Goal: Task Accomplishment & Management: Use online tool/utility

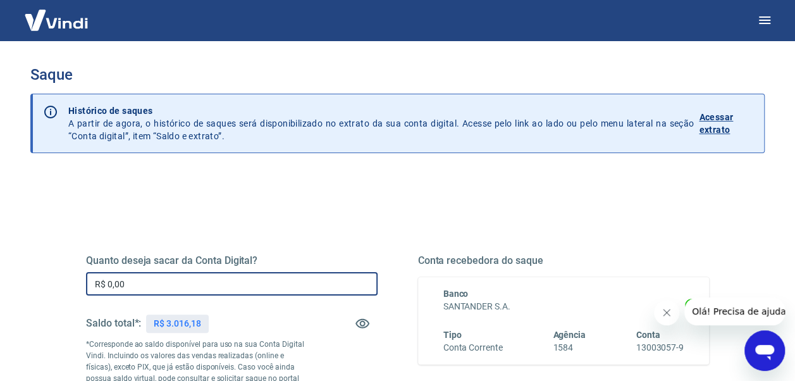
click at [145, 283] on input "R$ 0,00" at bounding box center [232, 283] width 292 height 23
type input "R$ 3.016,18"
click at [663, 308] on icon "Fechar mensagem da empresa" at bounding box center [667, 312] width 10 height 10
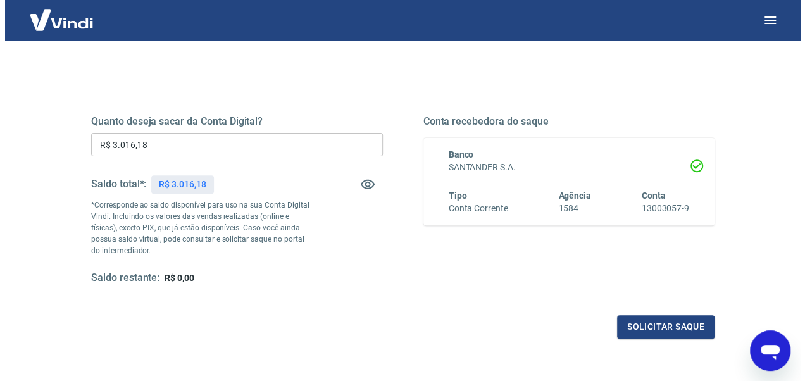
scroll to position [191, 0]
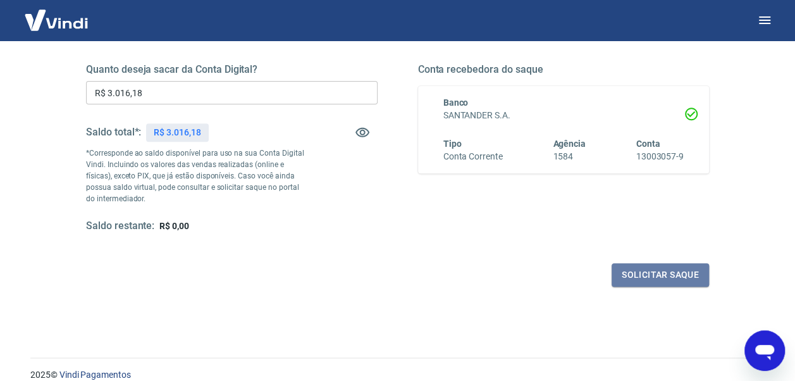
click at [670, 271] on button "Solicitar saque" at bounding box center [660, 274] width 97 height 23
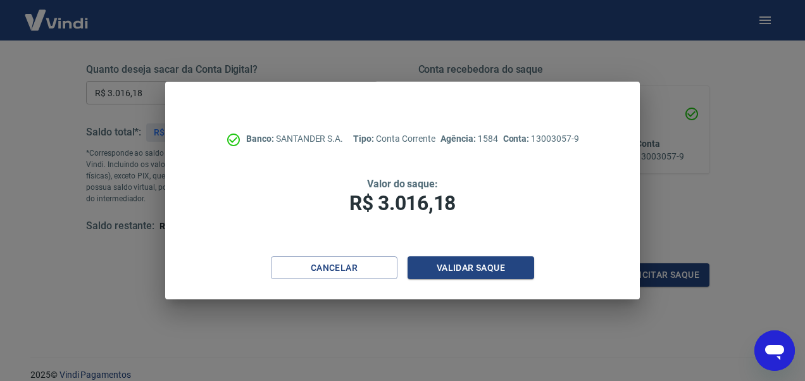
click at [474, 270] on button "Validar saque" at bounding box center [470, 267] width 126 height 23
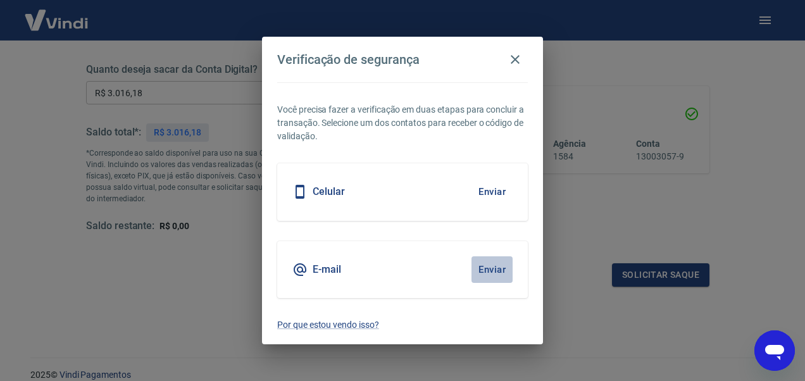
click at [495, 258] on button "Enviar" at bounding box center [491, 269] width 41 height 27
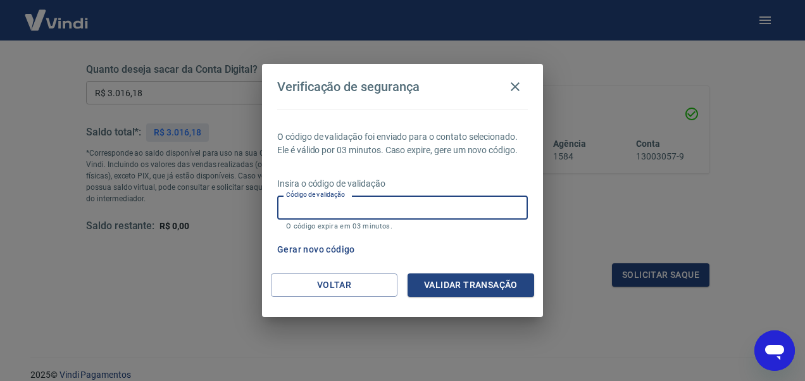
click at [374, 204] on input "Código de validação" at bounding box center [402, 206] width 250 height 23
type input "699435"
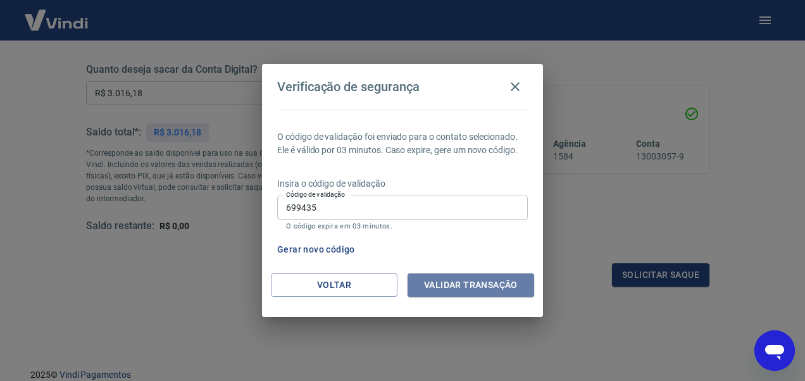
click at [454, 276] on button "Validar transação" at bounding box center [470, 284] width 126 height 23
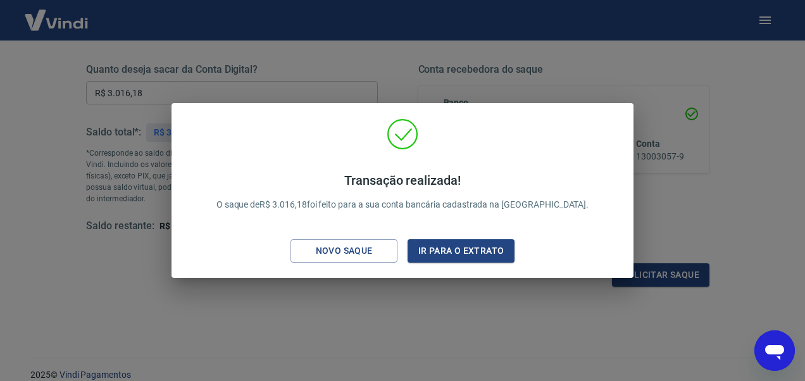
click at [746, 164] on div "Transação realizada! O saque de R$ 3.016,18 foi feito para a sua conta bancária…" at bounding box center [402, 190] width 805 height 381
